Goal: Find specific page/section

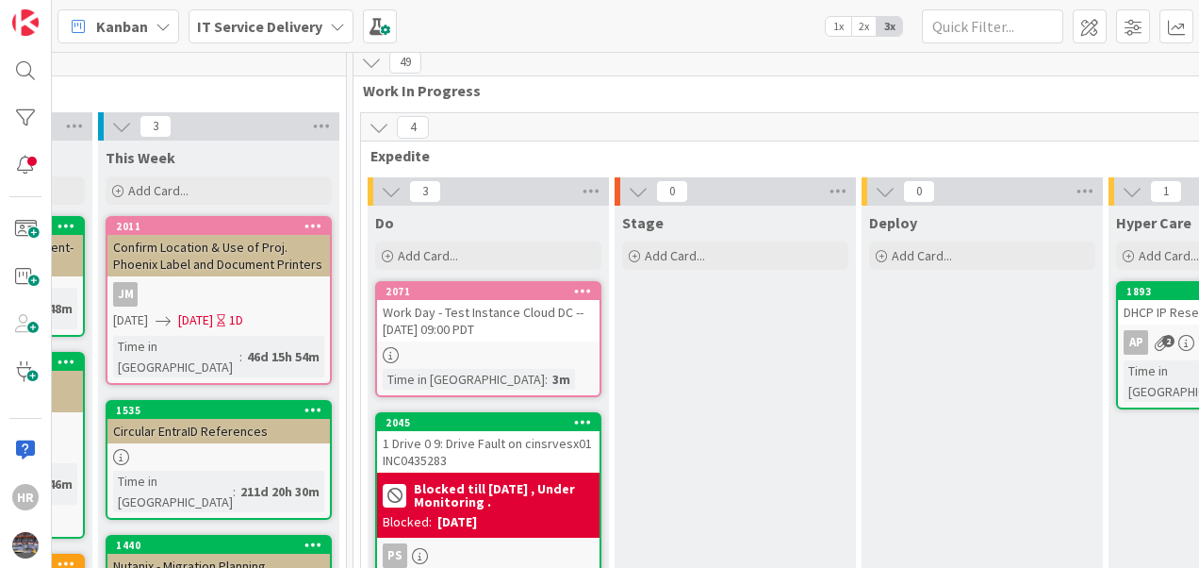
scroll to position [0, 754]
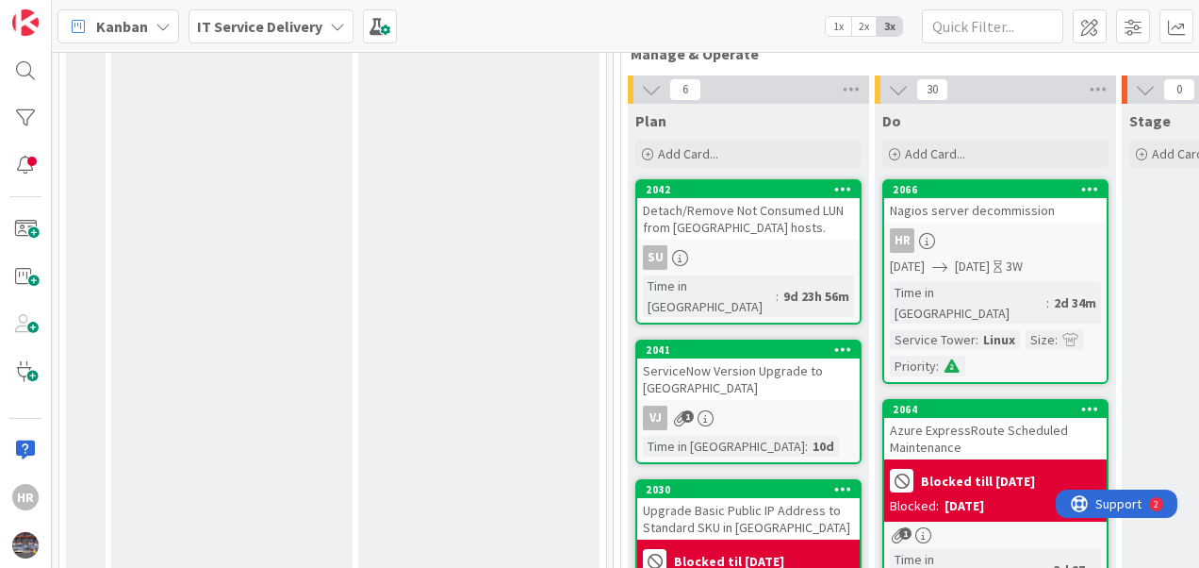
scroll to position [827, 494]
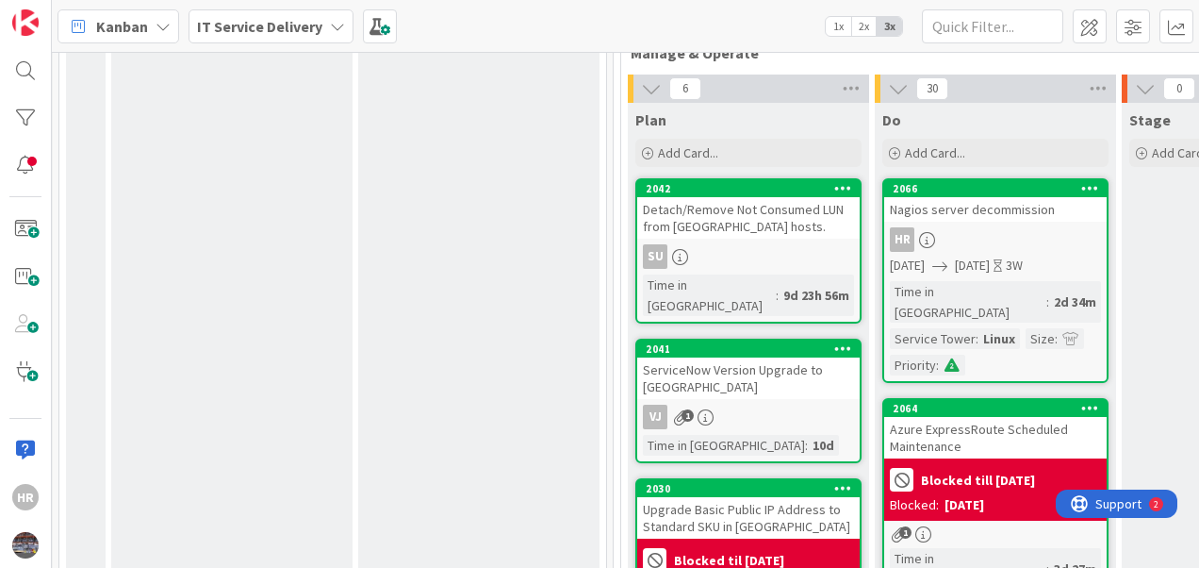
click at [969, 227] on div "HR" at bounding box center [995, 239] width 222 height 25
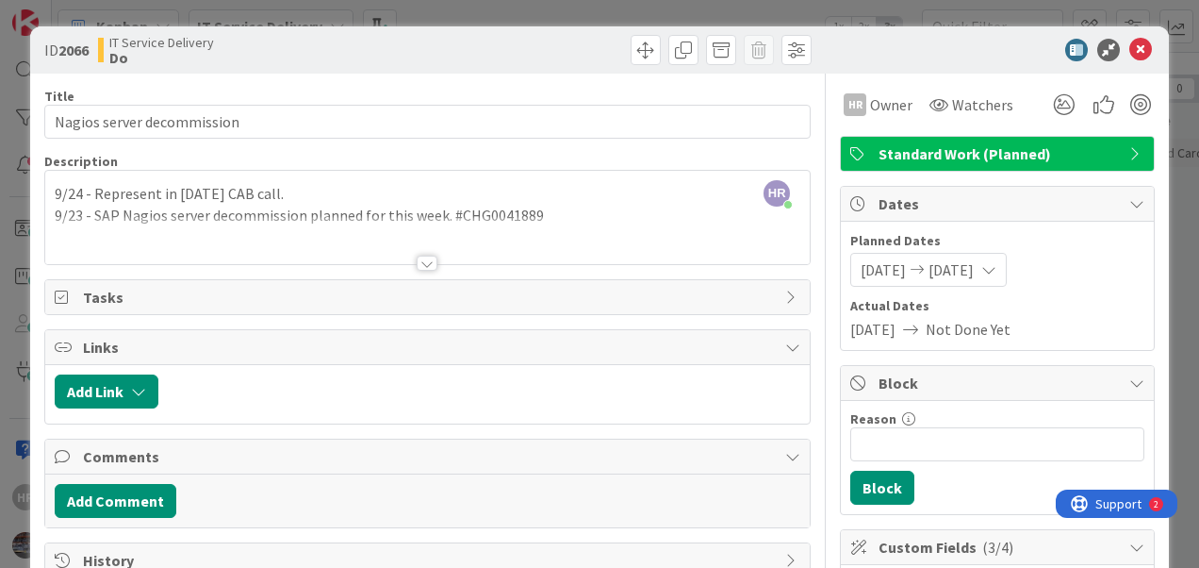
scroll to position [20, 0]
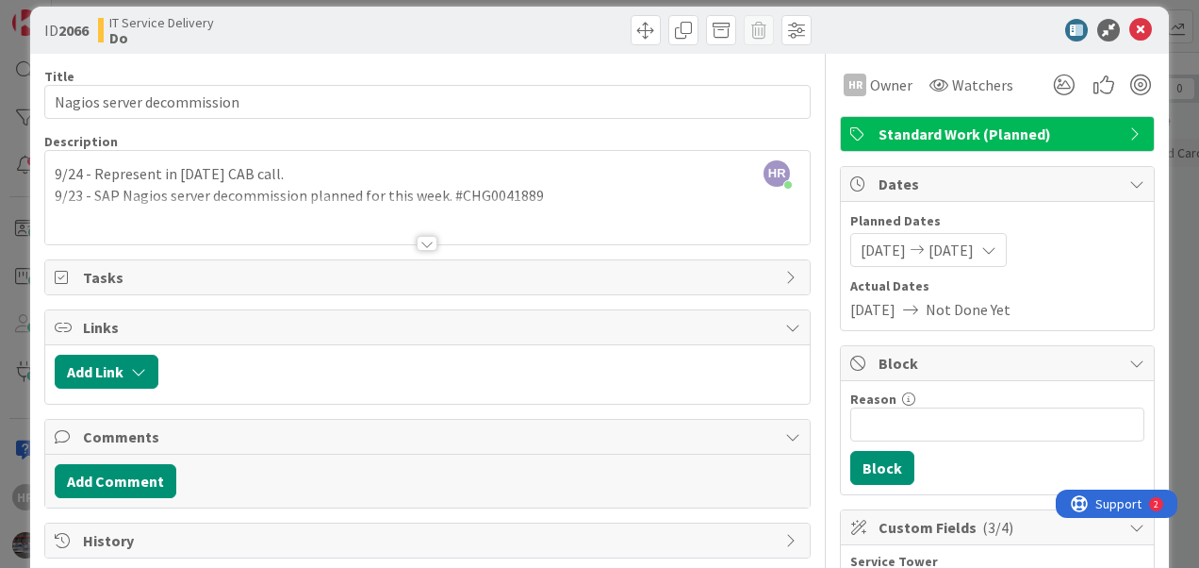
click at [485, 190] on div "HR [PERSON_NAME] just joined 9/24 - Represent in [DATE] CAB call. 9/23 - SAP Na…" at bounding box center [427, 197] width 765 height 93
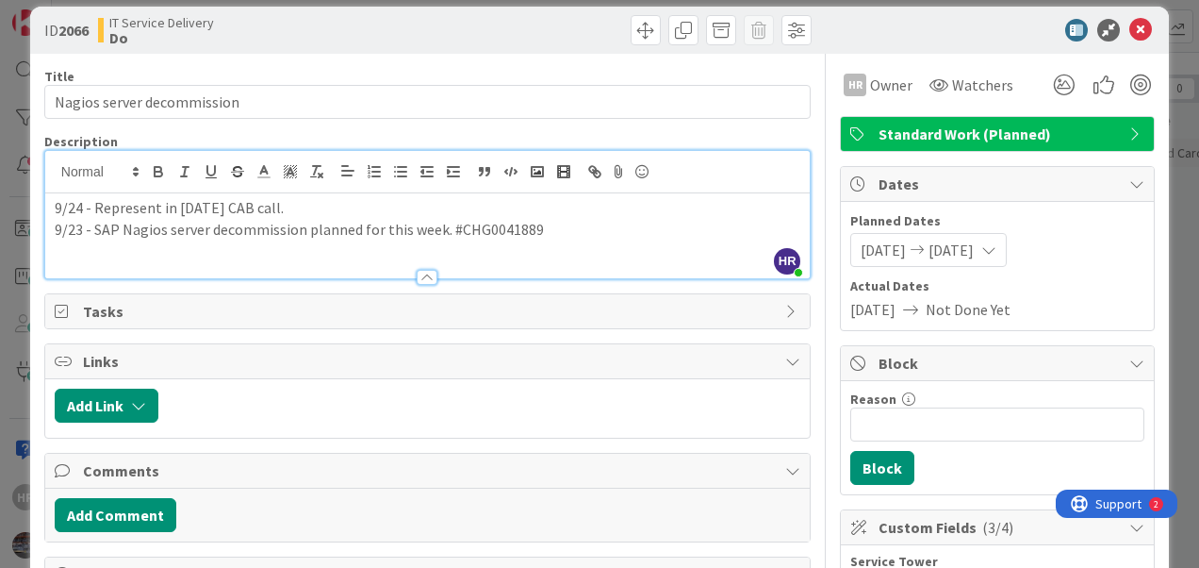
click at [485, 190] on div at bounding box center [427, 172] width 765 height 42
click at [497, 235] on p "9/23 - SAP Nagios server decommission planned for this week. #CHG0041889" at bounding box center [428, 230] width 746 height 22
copy p "CHG0041889"
click at [55, 206] on p "9/24 - Represent in [DATE] CAB call." at bounding box center [428, 208] width 746 height 22
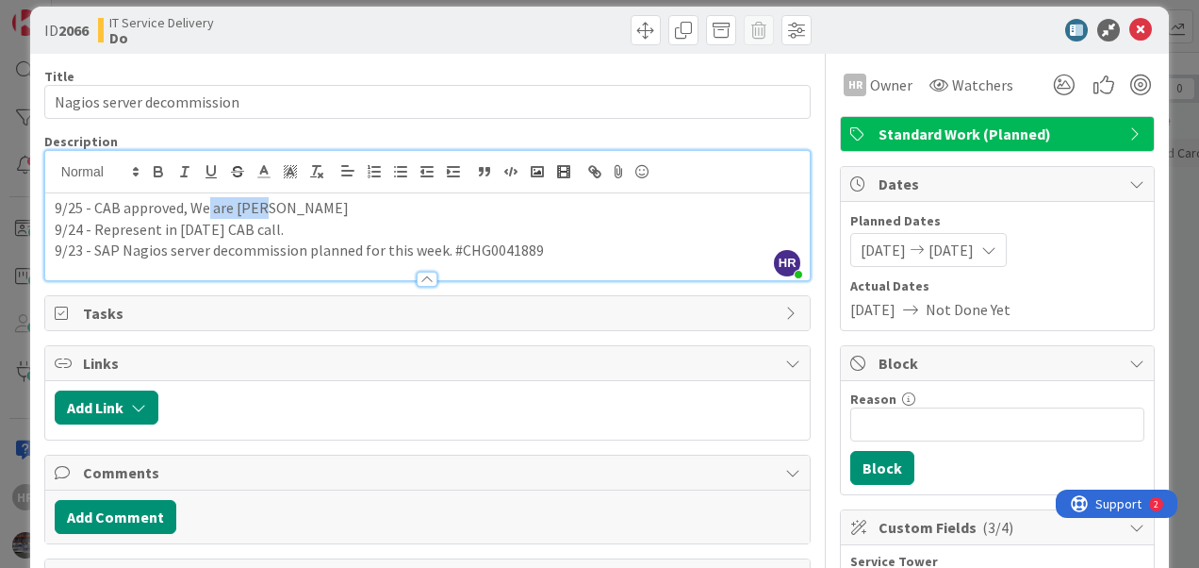
drag, startPoint x: 294, startPoint y: 207, endPoint x: 206, endPoint y: 212, distance: 87.8
click at [206, 212] on p "9/25 - CAB approved, We are [PERSON_NAME]" at bounding box center [428, 208] width 746 height 22
click at [1129, 31] on icon at bounding box center [1140, 30] width 23 height 23
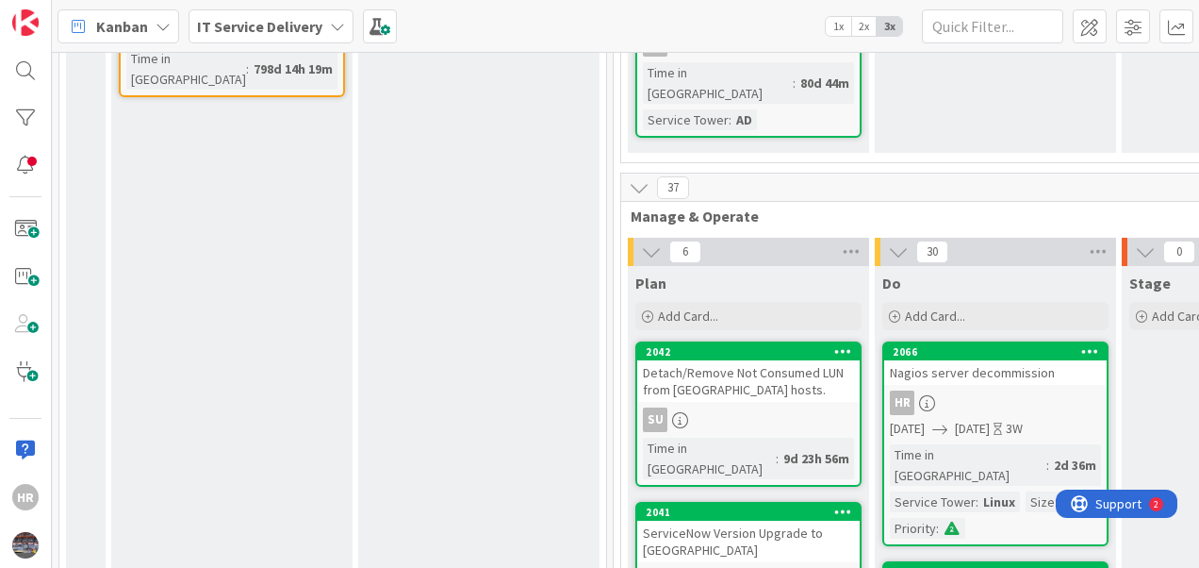
scroll to position [661, 494]
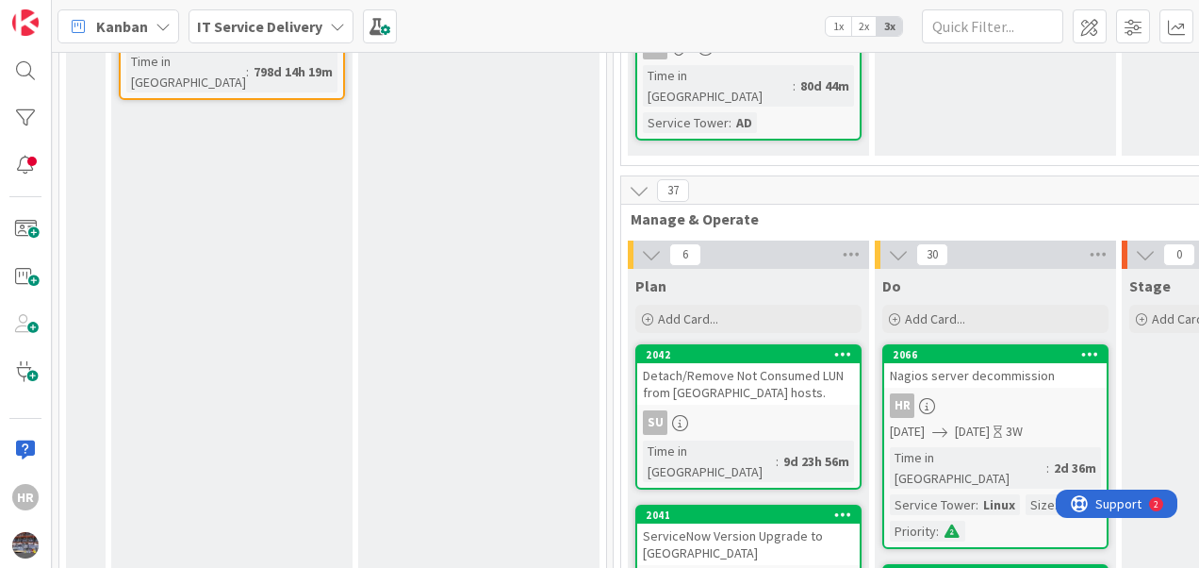
click at [997, 363] on div "Nagios server decommission" at bounding box center [995, 375] width 222 height 25
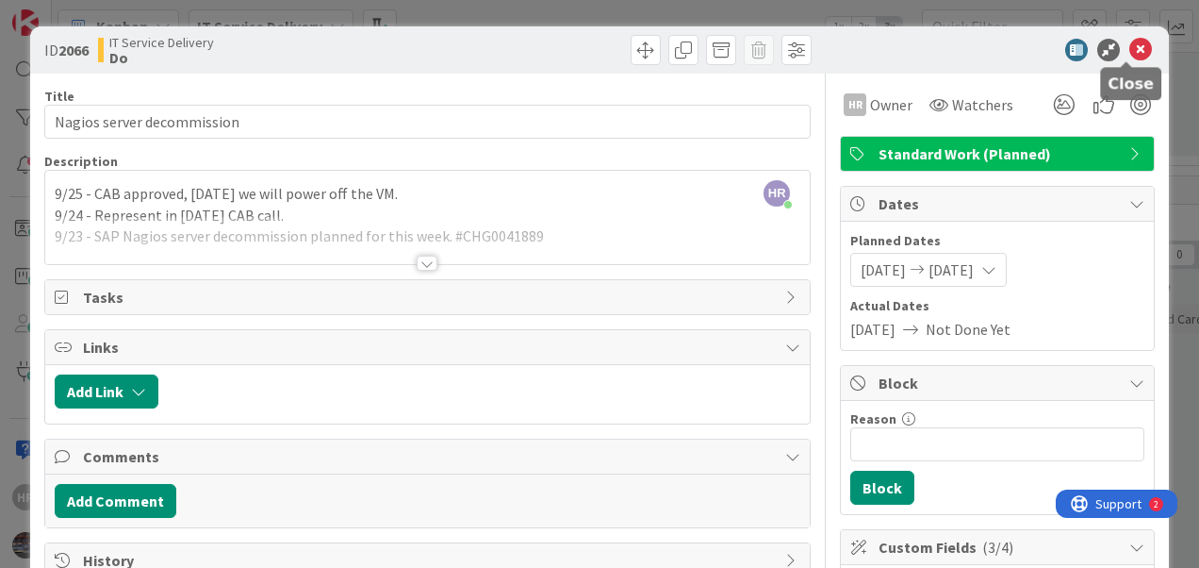
click at [1129, 46] on icon at bounding box center [1140, 50] width 23 height 23
